Goal: Go to known website: Go to known website

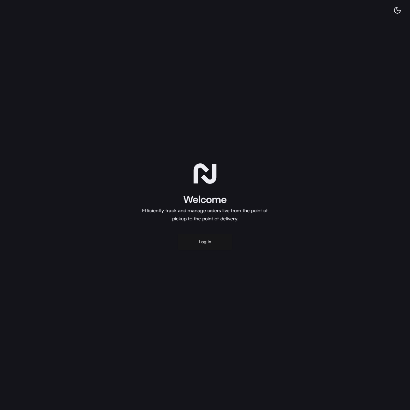
click at [198, 243] on button "Log in" at bounding box center [204, 242] width 55 height 16
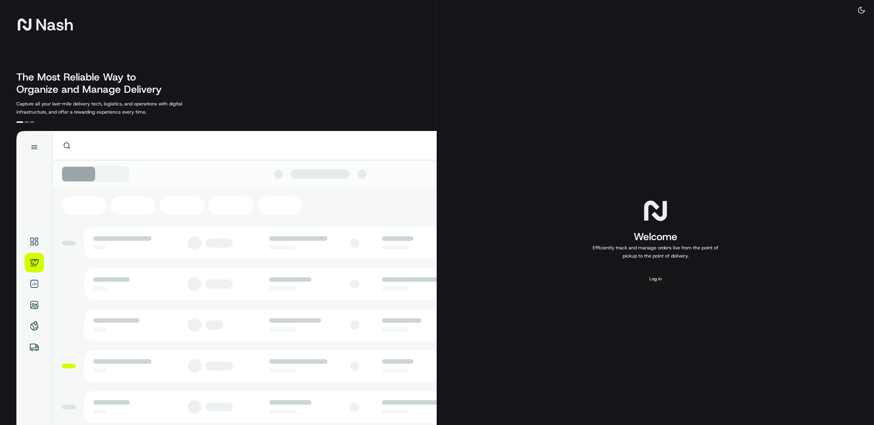
click at [655, 279] on button "Log in" at bounding box center [655, 279] width 55 height 16
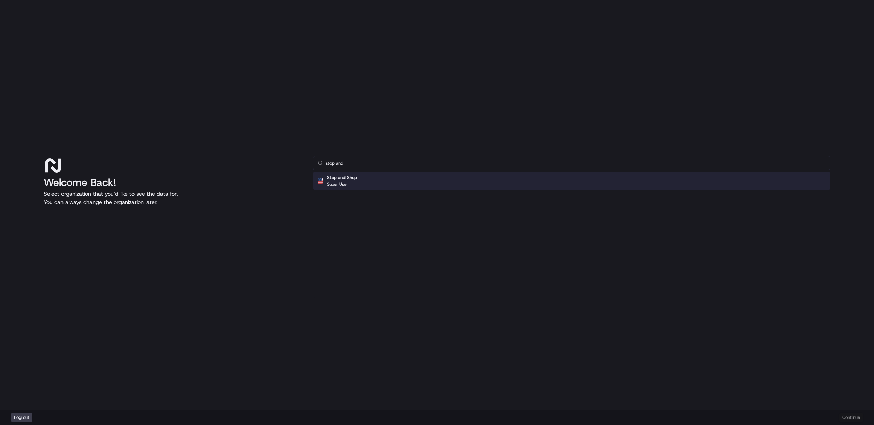
type input "stop and"
click at [374, 179] on div "Stop and Shop Super User" at bounding box center [571, 181] width 517 height 18
click at [852, 416] on button "Continue" at bounding box center [851, 418] width 24 height 10
